Goal: Task Accomplishment & Management: Complete application form

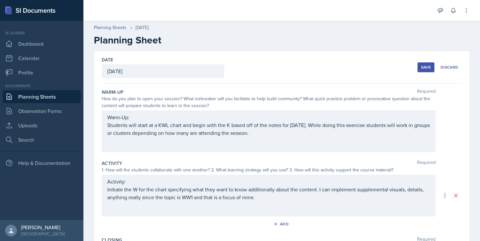
scroll to position [114, 0]
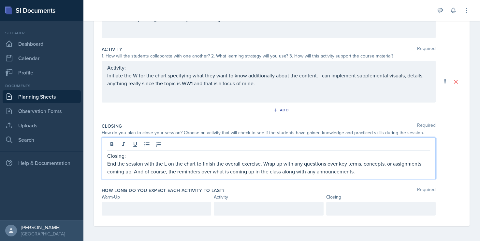
click at [147, 205] on div at bounding box center [157, 208] width 110 height 14
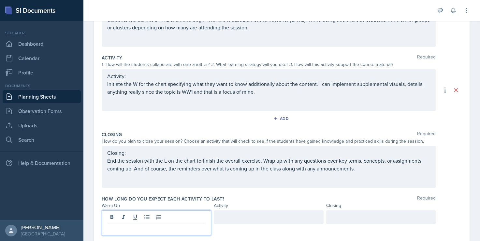
scroll to position [125, 0]
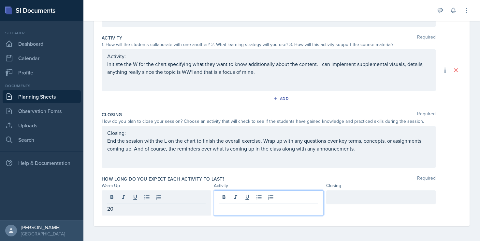
click at [246, 199] on div at bounding box center [269, 202] width 110 height 25
click at [336, 196] on div at bounding box center [381, 197] width 110 height 14
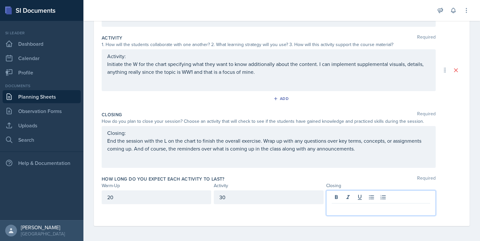
click at [152, 198] on div "20" at bounding box center [157, 197] width 110 height 14
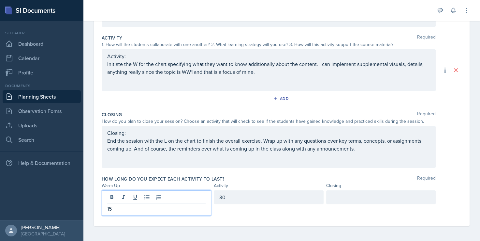
click at [343, 196] on div at bounding box center [381, 197] width 110 height 14
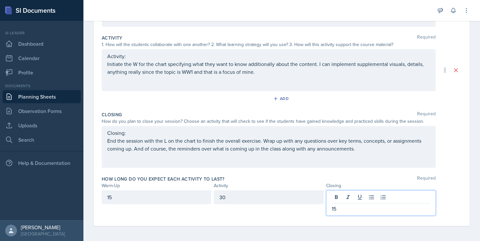
click at [312, 175] on div "How long do you expect each activity to last? Required" at bounding box center [282, 178] width 360 height 7
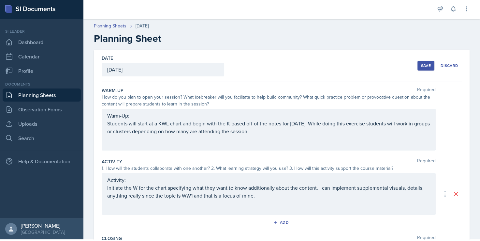
scroll to position [0, 0]
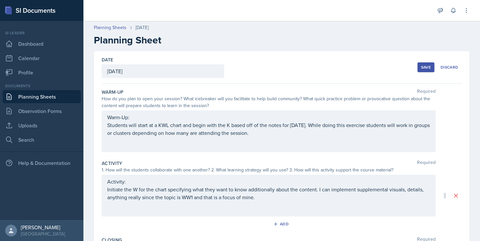
click at [421, 67] on div "Save" at bounding box center [426, 67] width 10 height 5
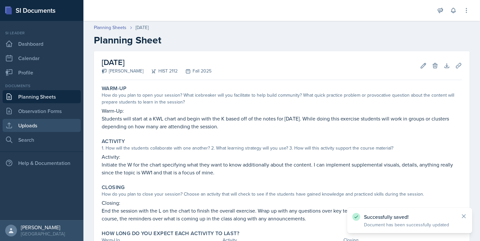
click at [36, 126] on link "Uploads" at bounding box center [42, 125] width 78 height 13
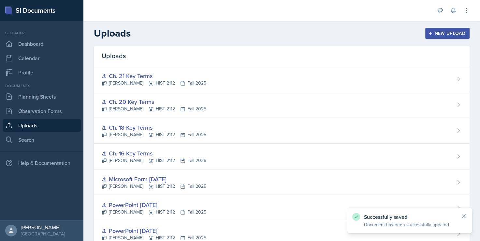
click at [448, 33] on div "New Upload" at bounding box center [448, 33] width 36 height 5
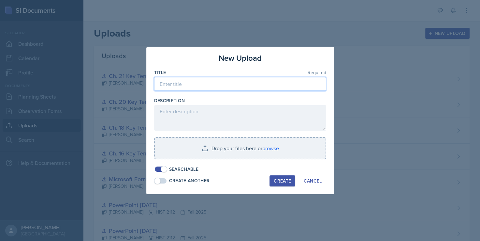
click at [246, 88] on input at bounding box center [240, 84] width 172 height 14
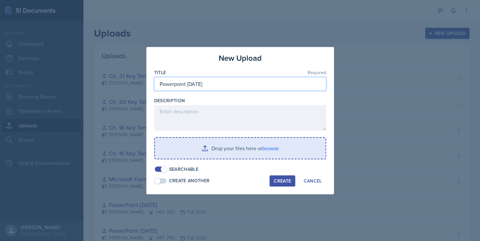
type input "Powerpoint [DATE]"
click at [209, 152] on input "file" at bounding box center [240, 148] width 171 height 21
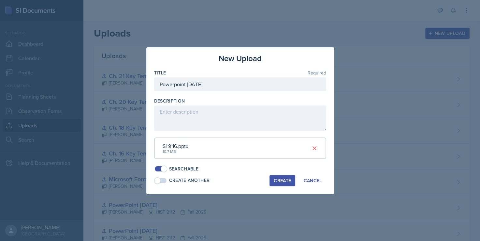
click at [246, 166] on div "Searchable" at bounding box center [240, 168] width 172 height 7
click at [286, 179] on div "Create" at bounding box center [282, 180] width 17 height 5
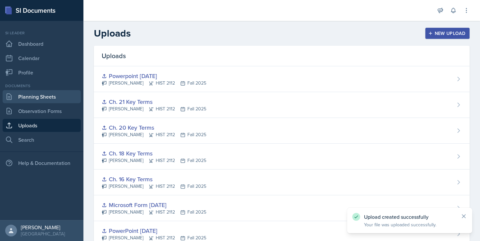
click at [55, 97] on link "Planning Sheets" at bounding box center [42, 96] width 78 height 13
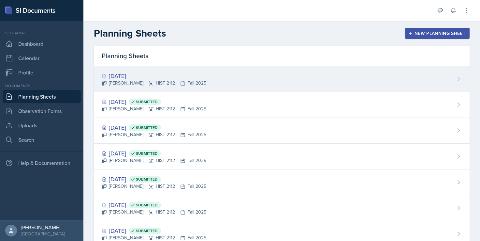
click at [177, 70] on div "[DATE] [PERSON_NAME] HIST 2112 Fall 2025" at bounding box center [282, 79] width 376 height 26
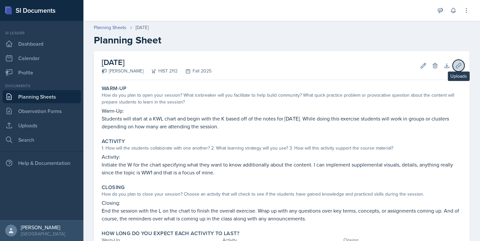
click at [455, 67] on icon at bounding box center [458, 65] width 7 height 7
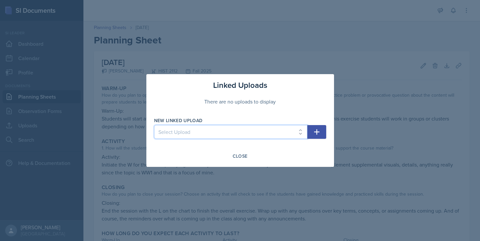
click at [276, 127] on select "Select Upload Taboo rules Introduction PowerPoint Introduction PowerPoint Intro…" at bounding box center [230, 132] width 153 height 14
select select "d30c3e65-2c42-4950-b498-33ef58be4311"
click at [154, 125] on select "Select Upload Taboo rules Introduction PowerPoint Introduction PowerPoint Intro…" at bounding box center [230, 132] width 153 height 14
click at [321, 135] on button "button" at bounding box center [316, 132] width 19 height 14
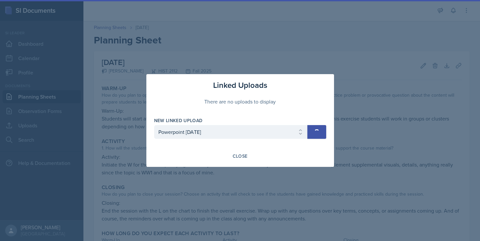
select select
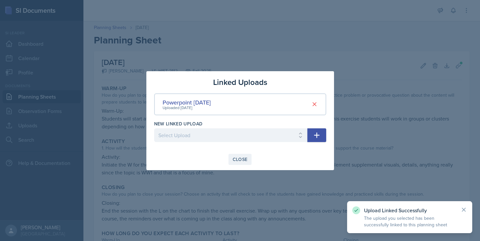
click at [244, 158] on div "Close" at bounding box center [240, 159] width 15 height 5
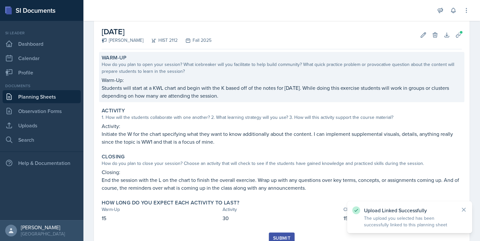
scroll to position [56, 0]
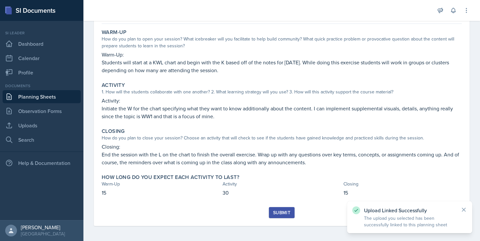
click at [275, 211] on div "Submit" at bounding box center [281, 212] width 17 height 5
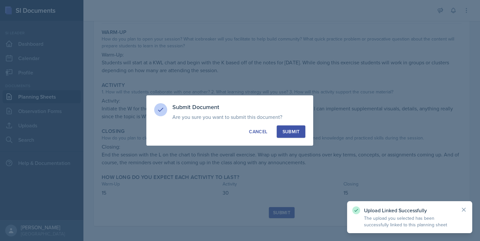
click at [293, 127] on button "Submit" at bounding box center [291, 131] width 28 height 12
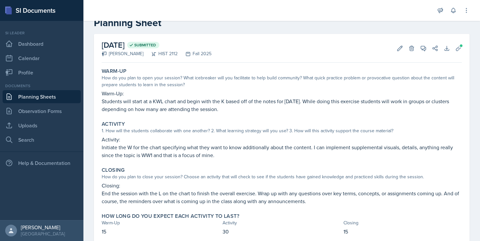
scroll to position [0, 0]
